Goal: Transaction & Acquisition: Purchase product/service

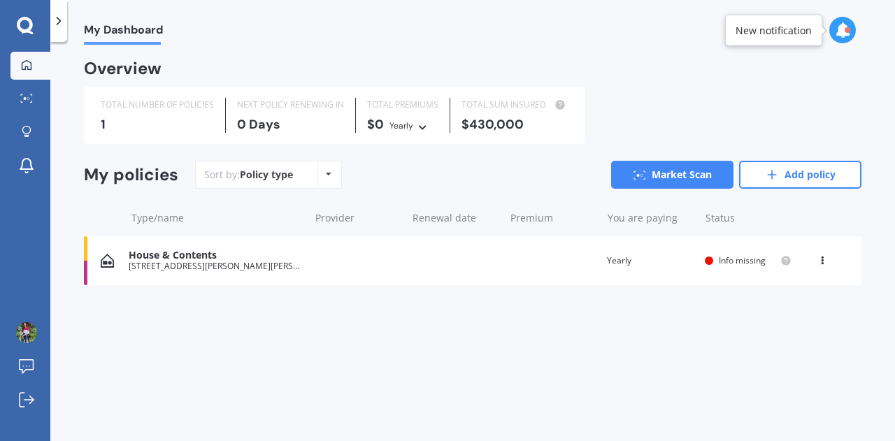
click at [436, 271] on div "House & Contents [STREET_ADDRESS][PERSON_NAME][PERSON_NAME] Renewal date Premiu…" at bounding box center [472, 260] width 777 height 49
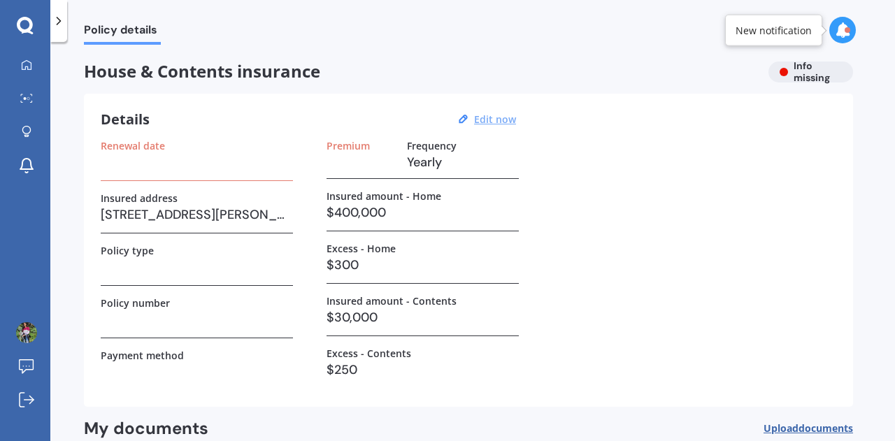
click at [496, 125] on u "Edit now" at bounding box center [495, 119] width 42 height 13
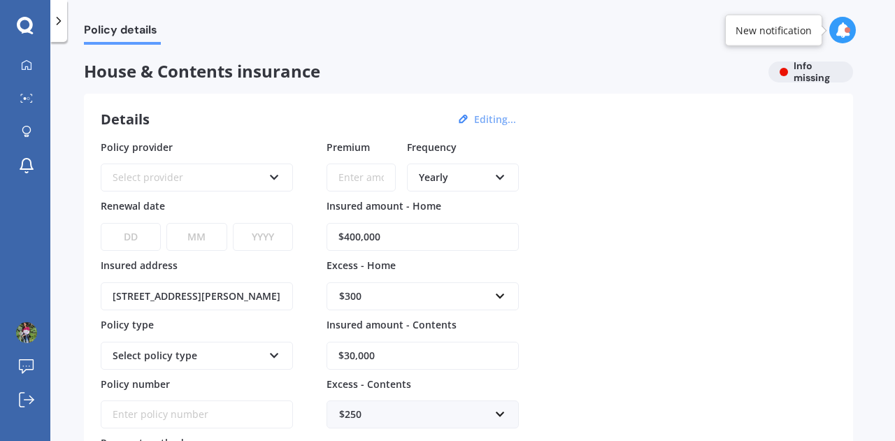
click at [250, 173] on div "Select provider" at bounding box center [188, 177] width 150 height 15
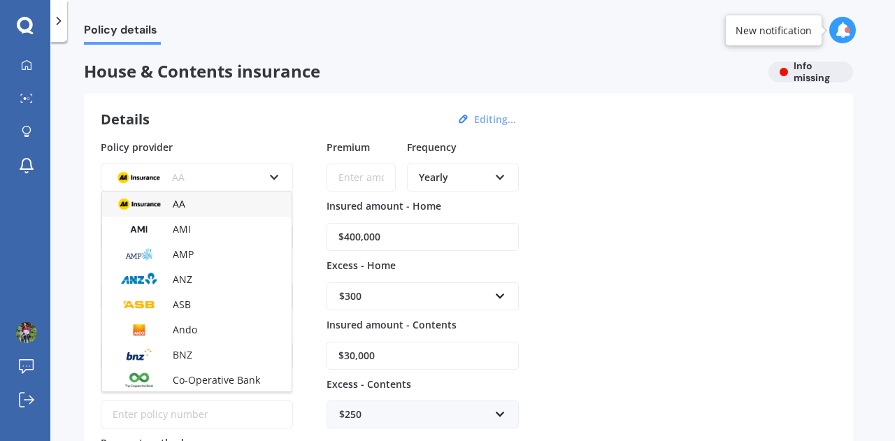
click at [28, 33] on icon at bounding box center [25, 26] width 17 height 18
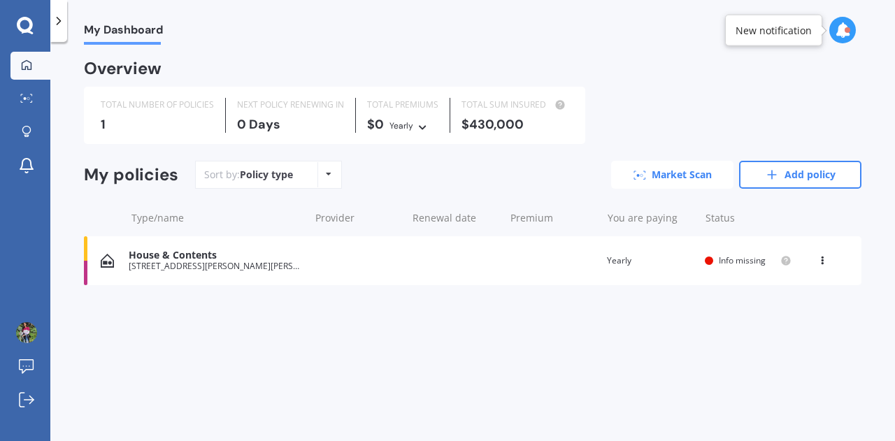
click at [684, 174] on link "Market Scan" at bounding box center [672, 175] width 122 height 28
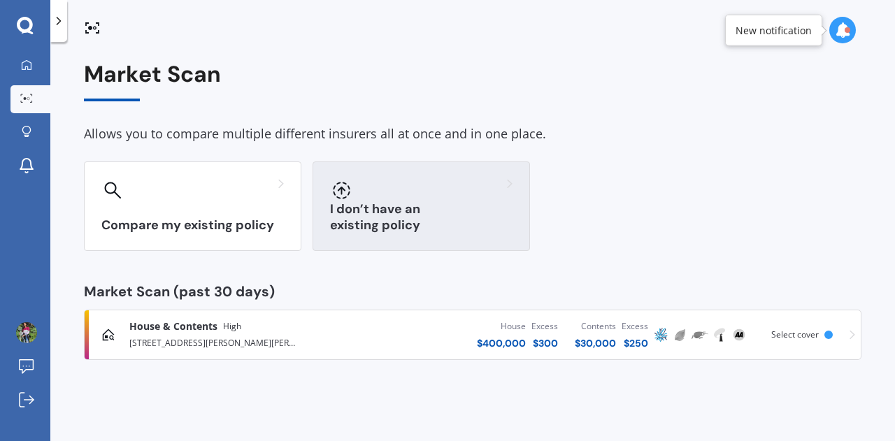
click at [405, 224] on h3 "I don’t have an existing policy" at bounding box center [421, 217] width 182 height 32
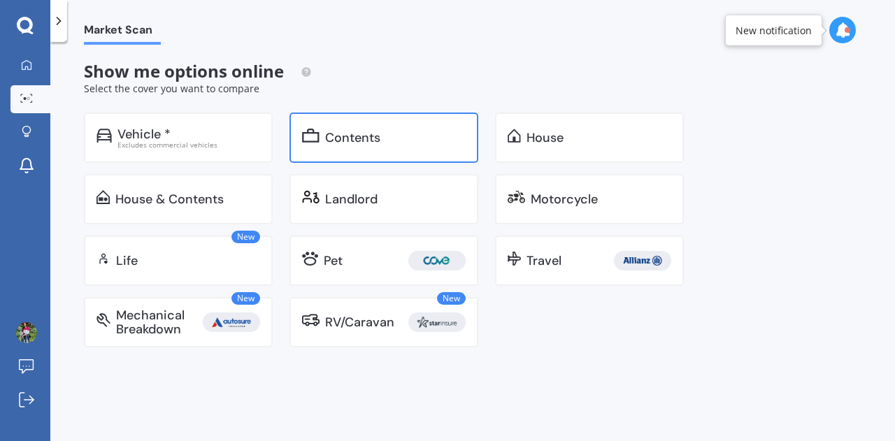
click at [319, 147] on div "Contents" at bounding box center [383, 138] width 189 height 50
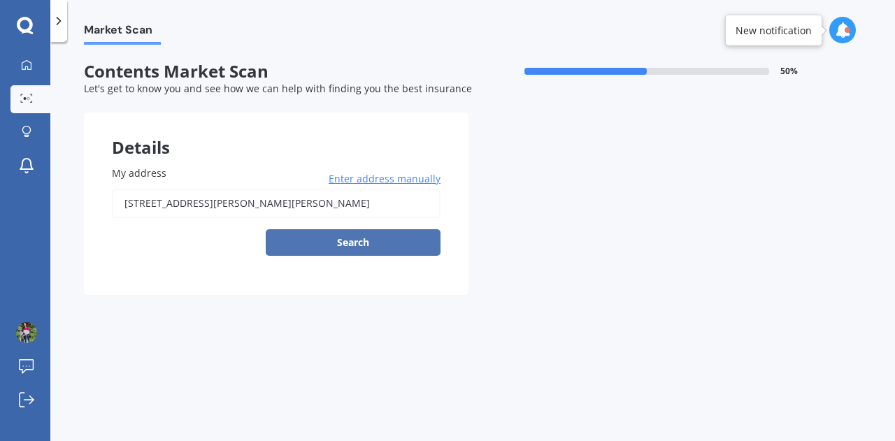
click at [355, 238] on button "Search" at bounding box center [353, 242] width 175 height 27
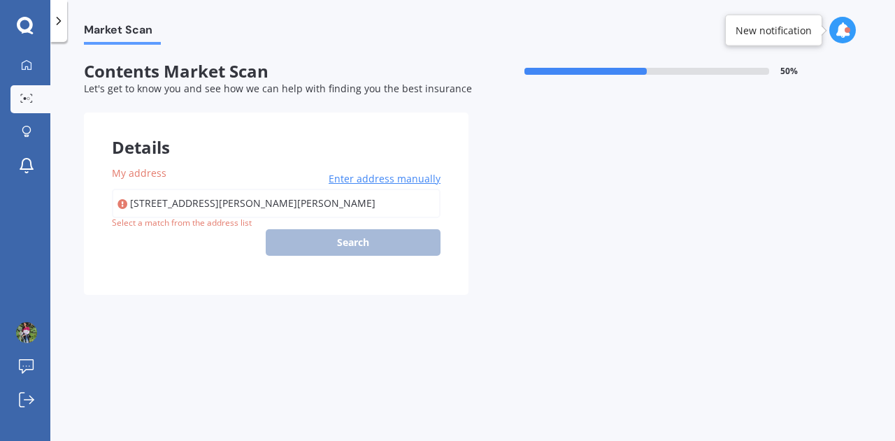
type input "[STREET_ADDRESS][PERSON_NAME][PERSON_NAME]"
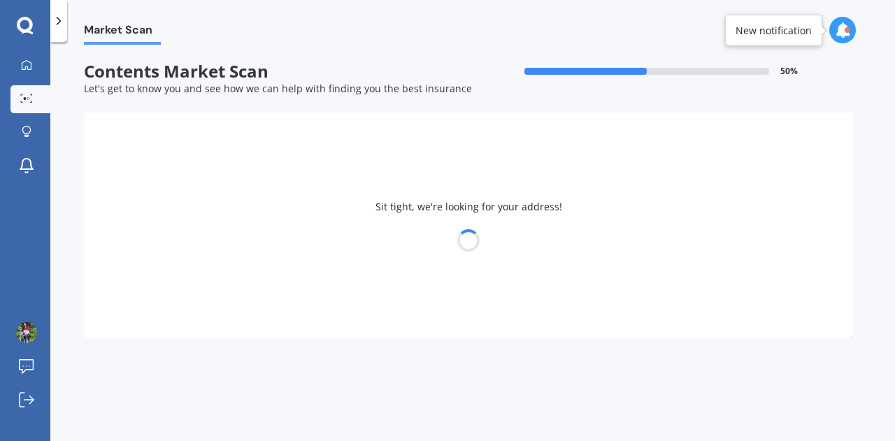
select select "24"
select select "01"
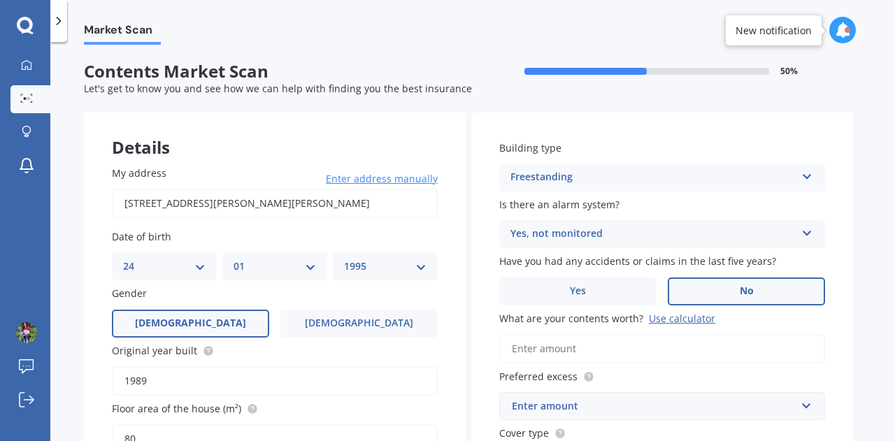
click at [391, 258] on div "YYYY 2009 2008 2007 2006 2005 2004 2003 2002 2001 2000 1999 1998 1997 1996 1995…" at bounding box center [385, 266] width 105 height 28
click at [414, 272] on select "YYYY 2009 2008 2007 2006 2005 2004 2003 2002 2001 2000 1999 1998 1997 1996 1995…" at bounding box center [385, 266] width 82 height 15
select select "1990"
click at [344, 259] on select "YYYY 2009 2008 2007 2006 2005 2004 2003 2002 2001 2000 1999 1998 1997 1996 1995…" at bounding box center [385, 266] width 82 height 15
click at [373, 175] on span "Enter address manually" at bounding box center [382, 179] width 112 height 14
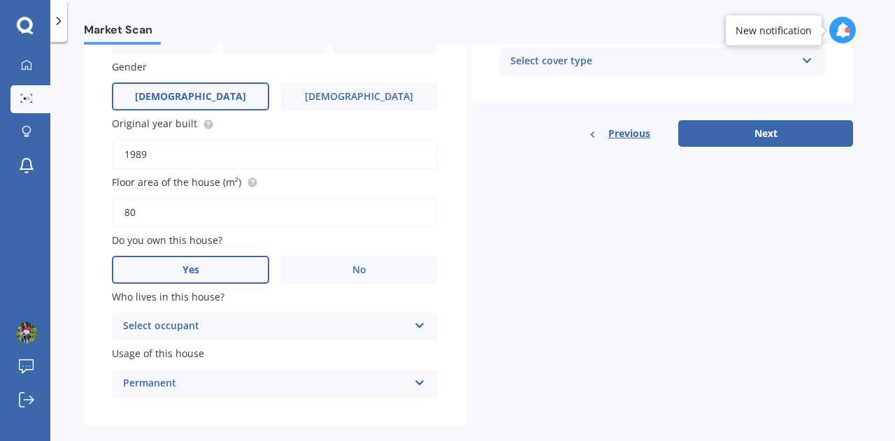
scroll to position [424, 0]
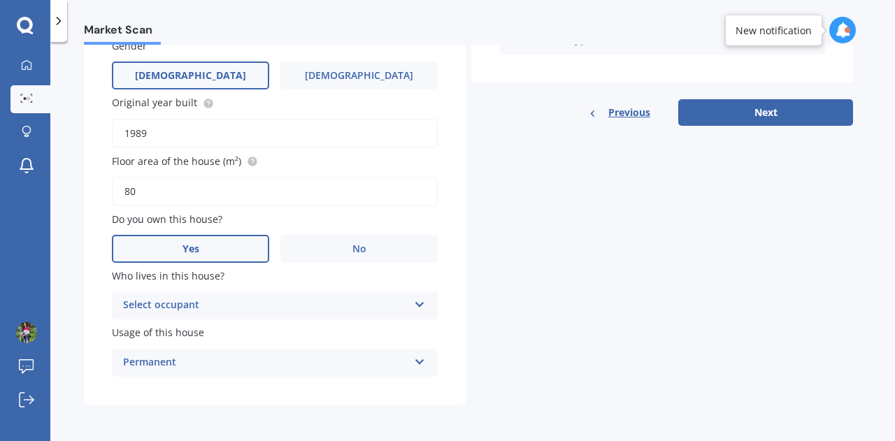
click at [356, 303] on div "Select occupant" at bounding box center [265, 305] width 285 height 17
click at [288, 331] on div "Owner" at bounding box center [275, 332] width 324 height 25
click at [253, 365] on div "Permanent" at bounding box center [265, 362] width 285 height 17
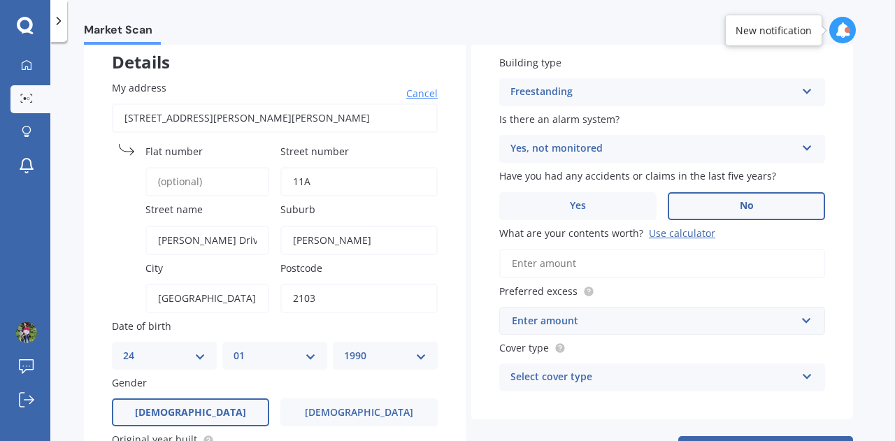
scroll to position [87, 0]
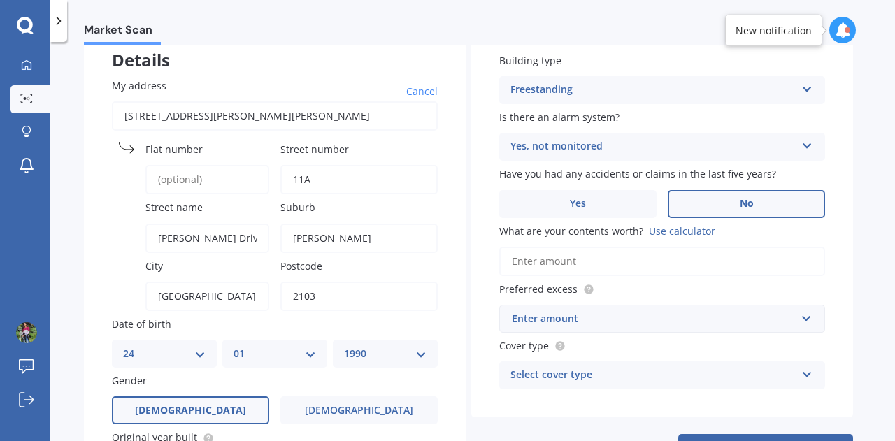
click at [654, 231] on div "Use calculator" at bounding box center [682, 230] width 66 height 13
click at [654, 247] on input "What are your contents worth? Use calculator" at bounding box center [662, 261] width 326 height 29
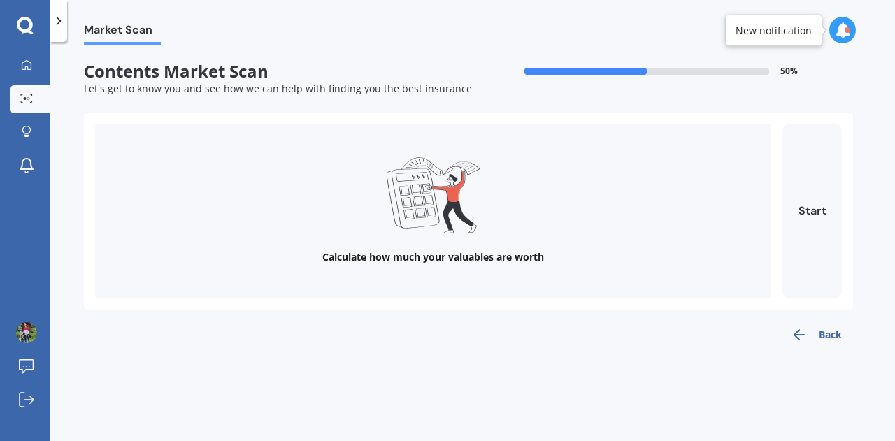
click at [435, 249] on div "Calculate how much your valuables are worth" at bounding box center [433, 211] width 676 height 175
click at [819, 203] on button "Start" at bounding box center [811, 211] width 59 height 175
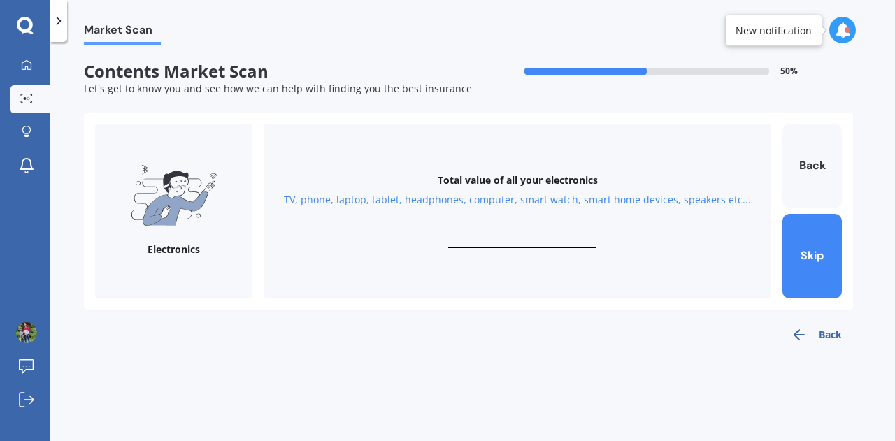
click at [533, 233] on div "Total value of all your electronics TV, phone, laptop, tablet, headphones, comp…" at bounding box center [517, 211] width 507 height 175
click at [493, 249] on div "Total value of all your electronics TV, phone, laptop, tablet, headphones, comp…" at bounding box center [517, 211] width 507 height 175
click at [539, 244] on input "text" at bounding box center [521, 241] width 147 height 13
